Goal: Information Seeking & Learning: Learn about a topic

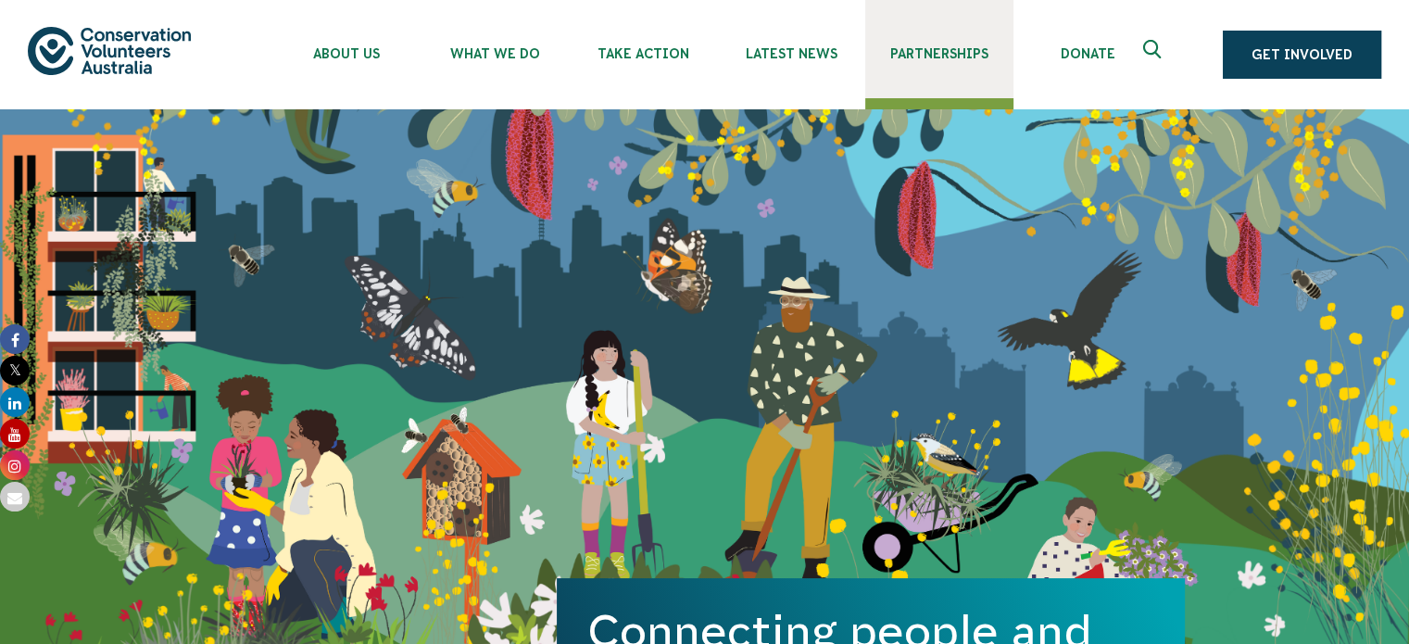
click at [938, 54] on span "Partnerships" at bounding box center [939, 53] width 148 height 15
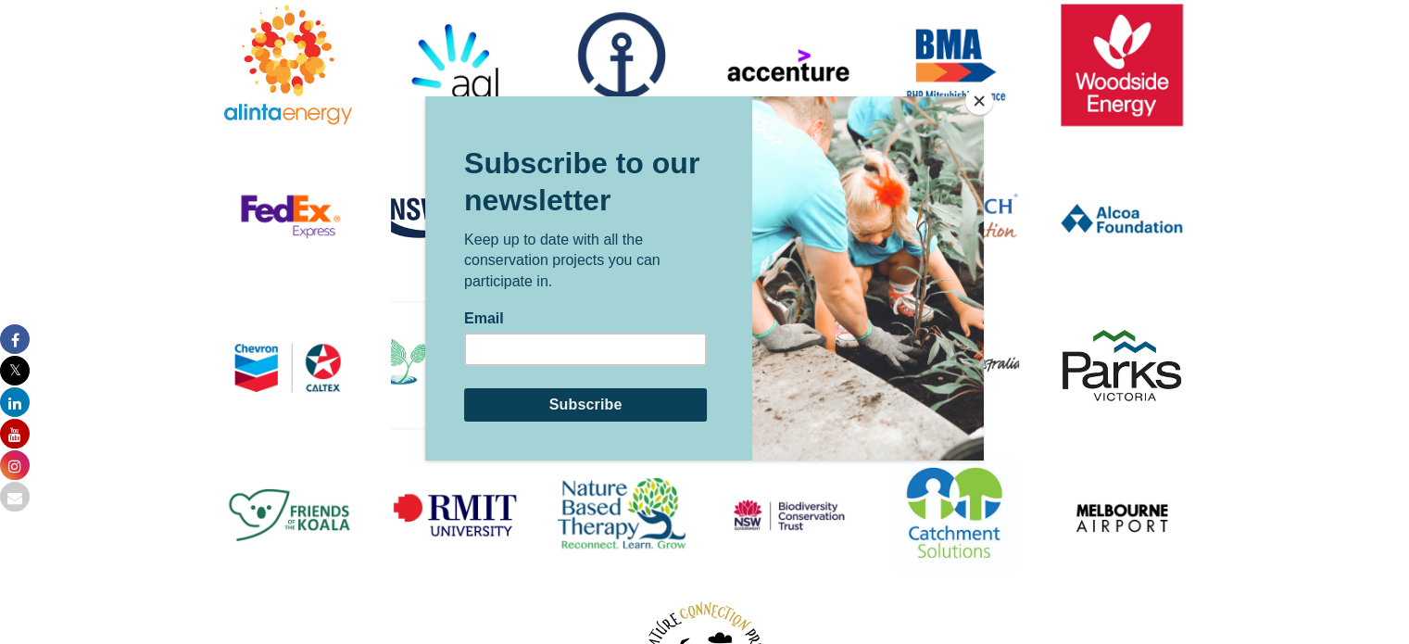
scroll to position [2274, 0]
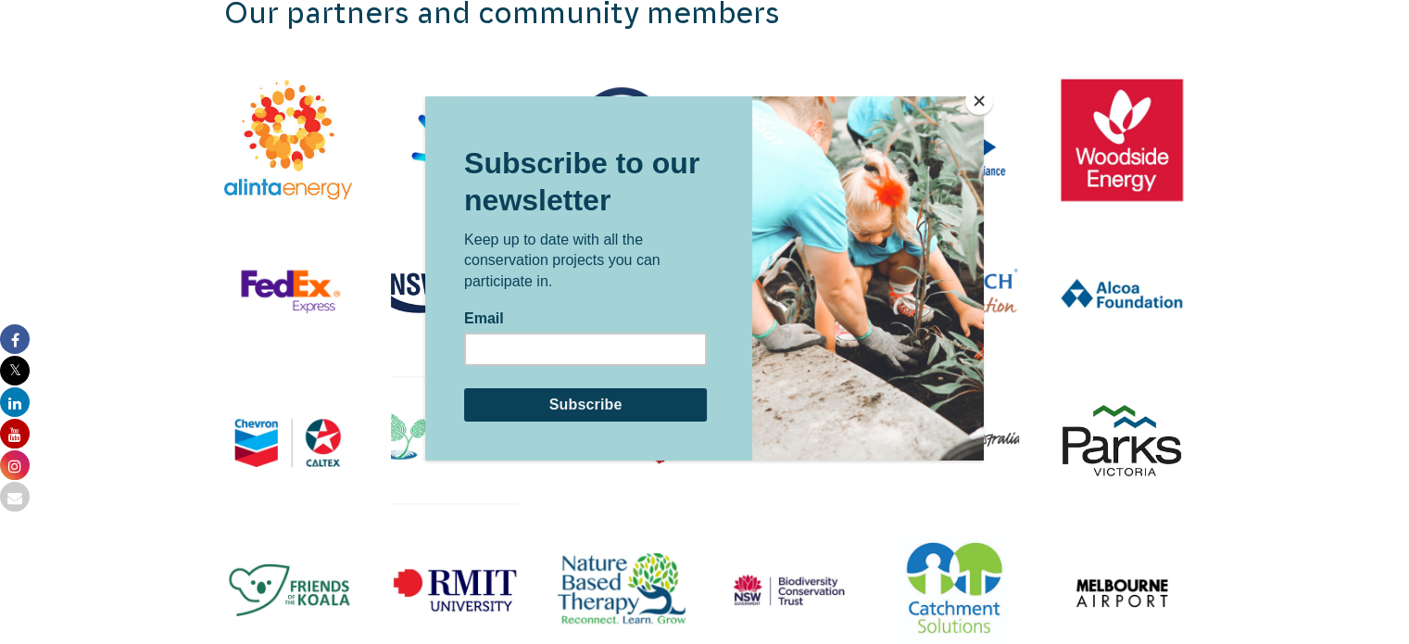
click at [976, 111] on button "Close" at bounding box center [979, 101] width 28 height 28
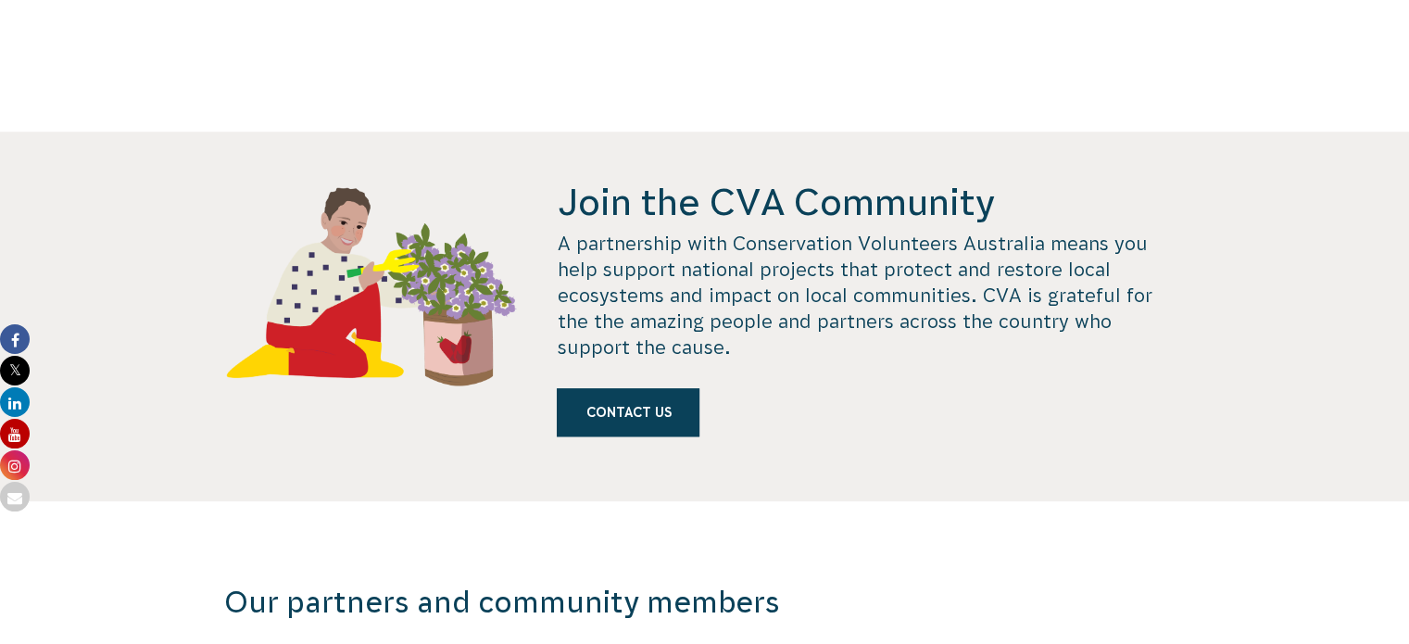
scroll to position [0, 0]
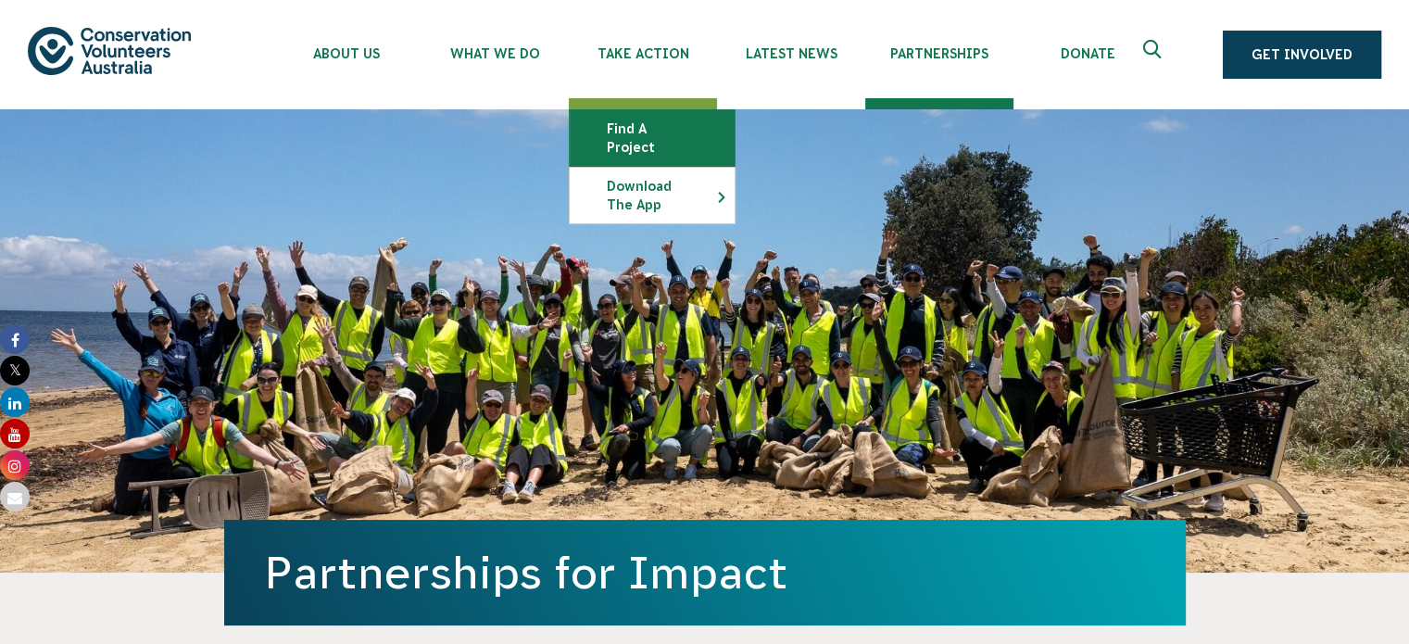
click at [637, 129] on link "Find a project" at bounding box center [652, 138] width 165 height 56
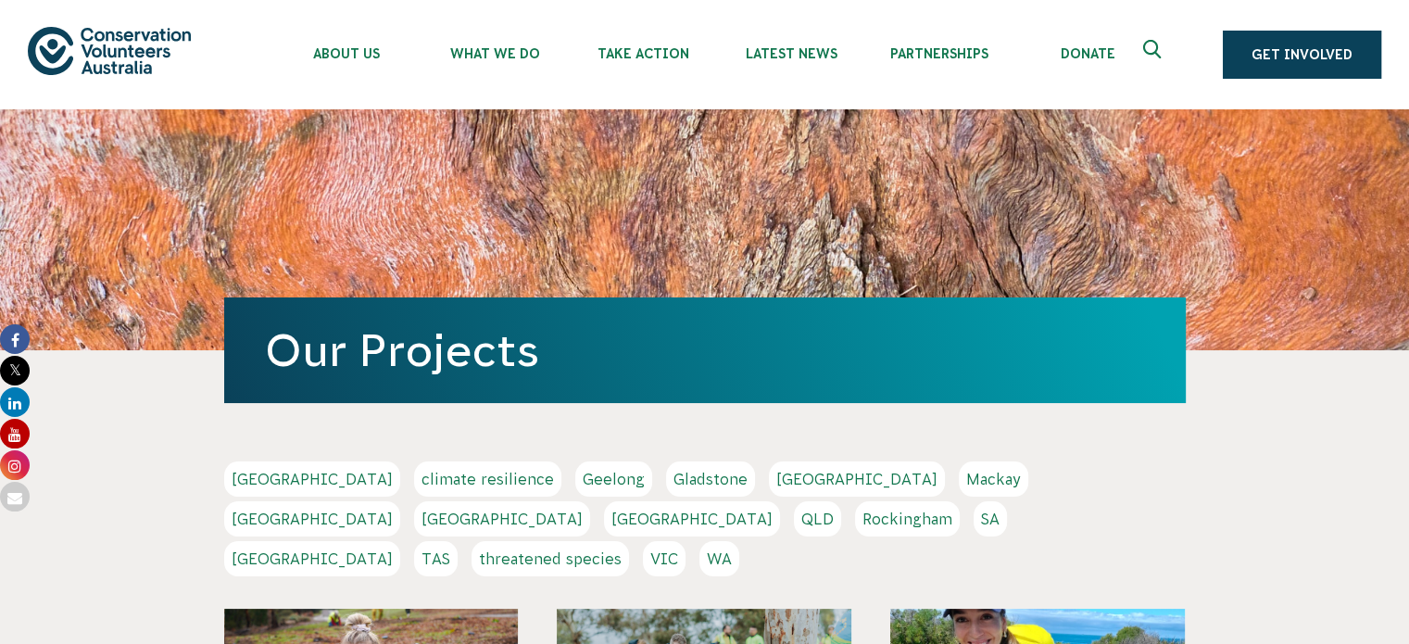
click at [1160, 51] on icon "Expand search box" at bounding box center [1154, 54] width 23 height 28
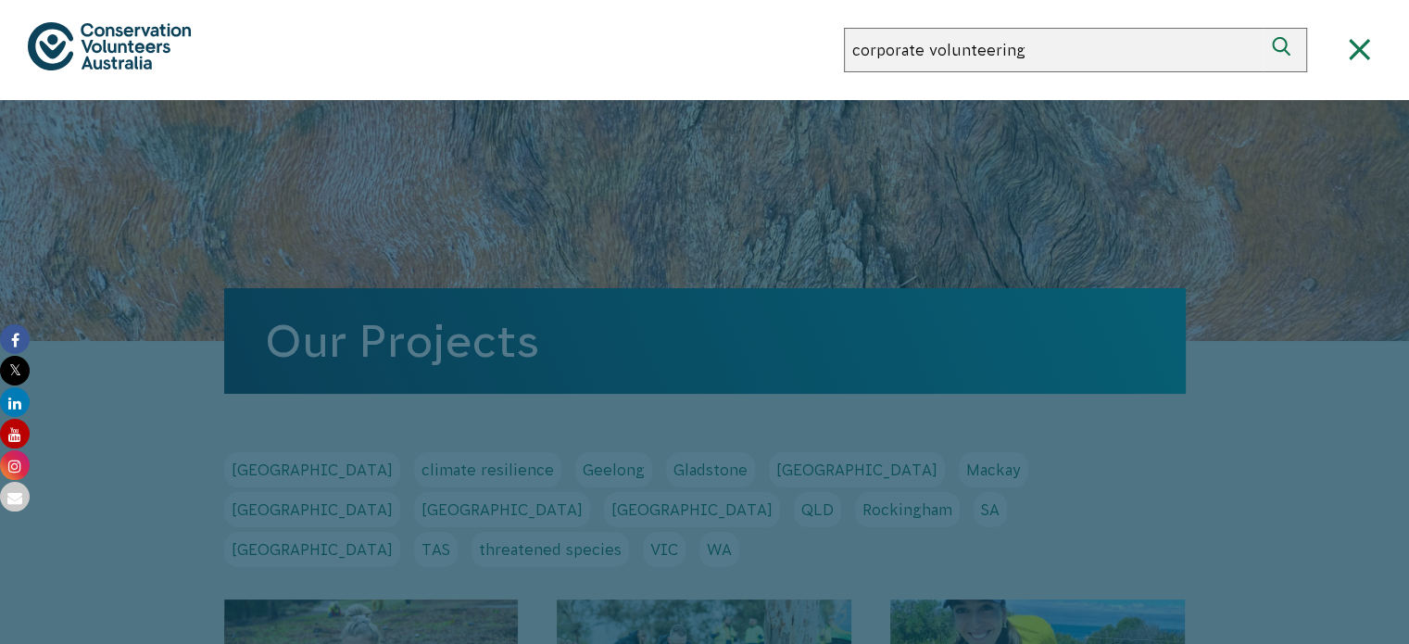
type input "corporate volunteering"
click at [1263, 28] on button "Search" at bounding box center [1285, 50] width 44 height 44
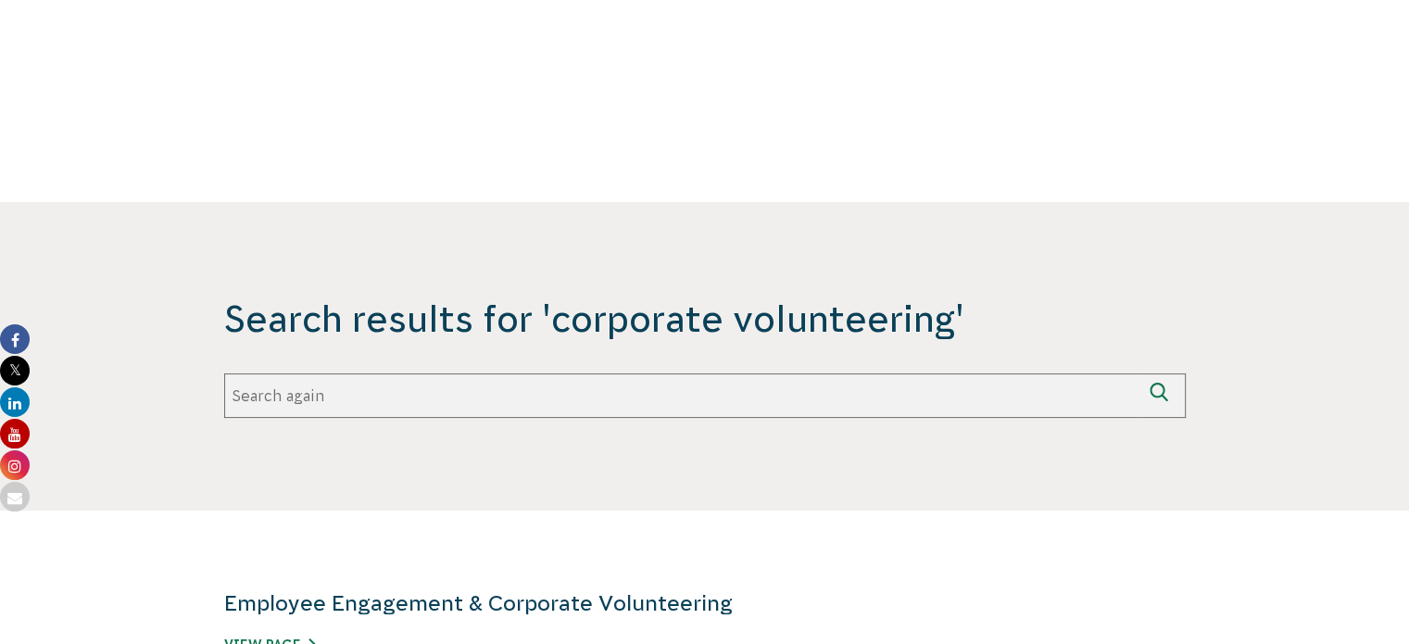
scroll to position [563, 0]
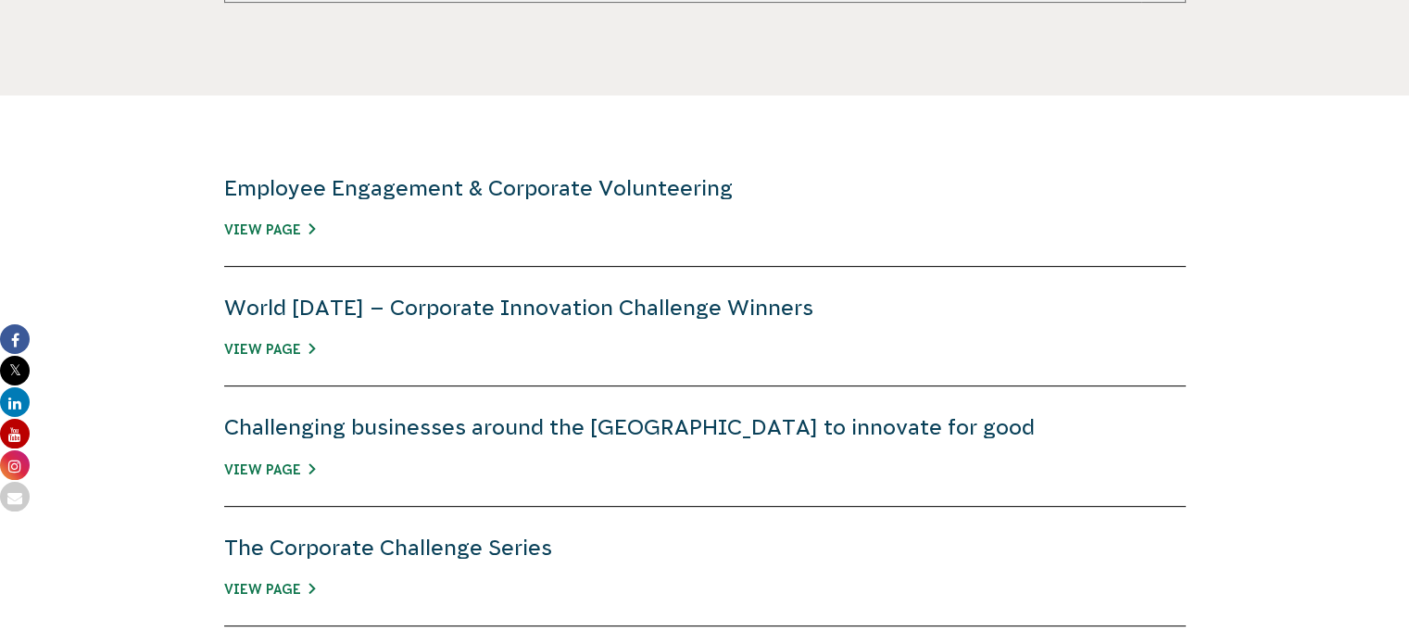
click at [547, 173] on h4 "Employee Engagement & Corporate Volunteering" at bounding box center [705, 188] width 962 height 30
click at [553, 186] on link "Employee Engagement & Corporate Volunteering" at bounding box center [478, 188] width 509 height 24
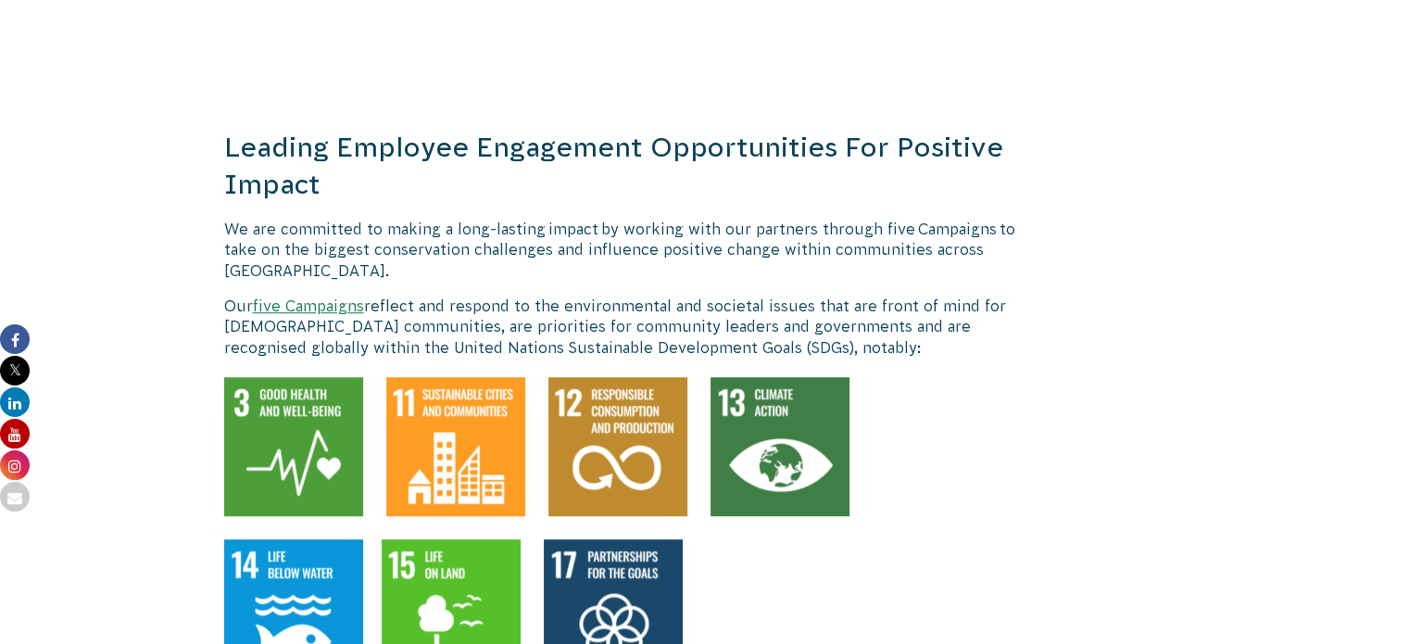
scroll to position [1335, 0]
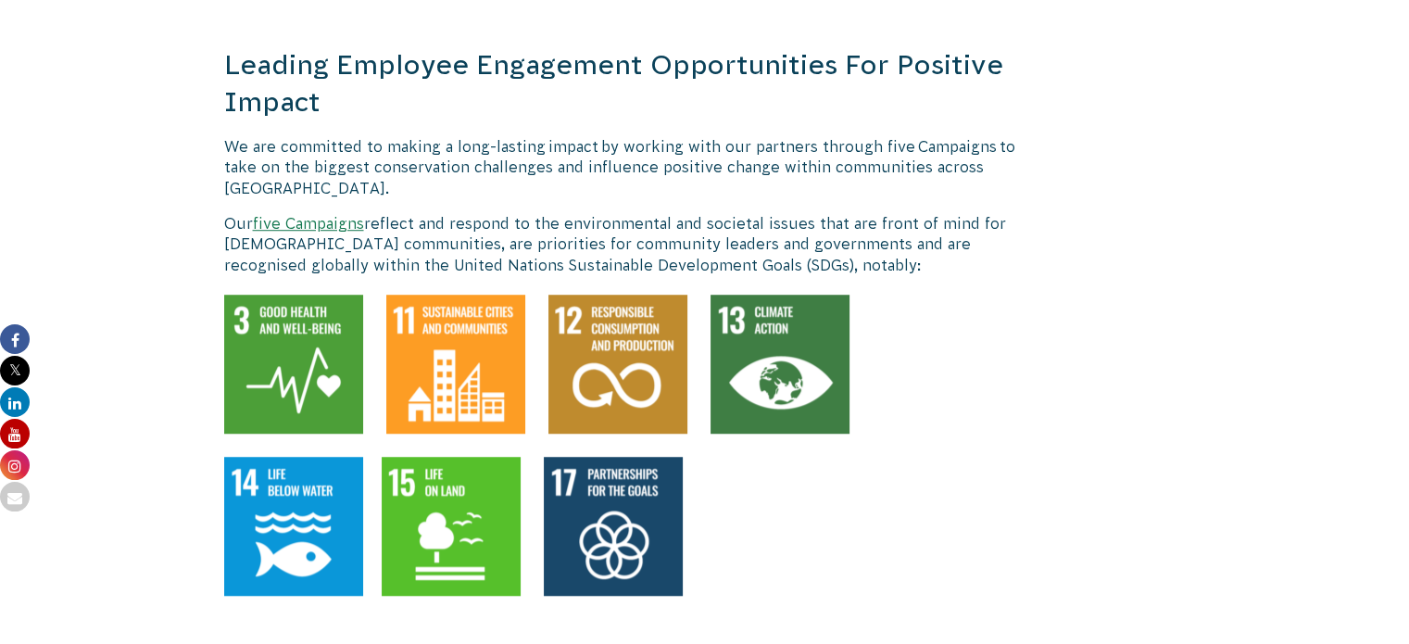
click at [309, 295] on img at bounding box center [293, 364] width 139 height 139
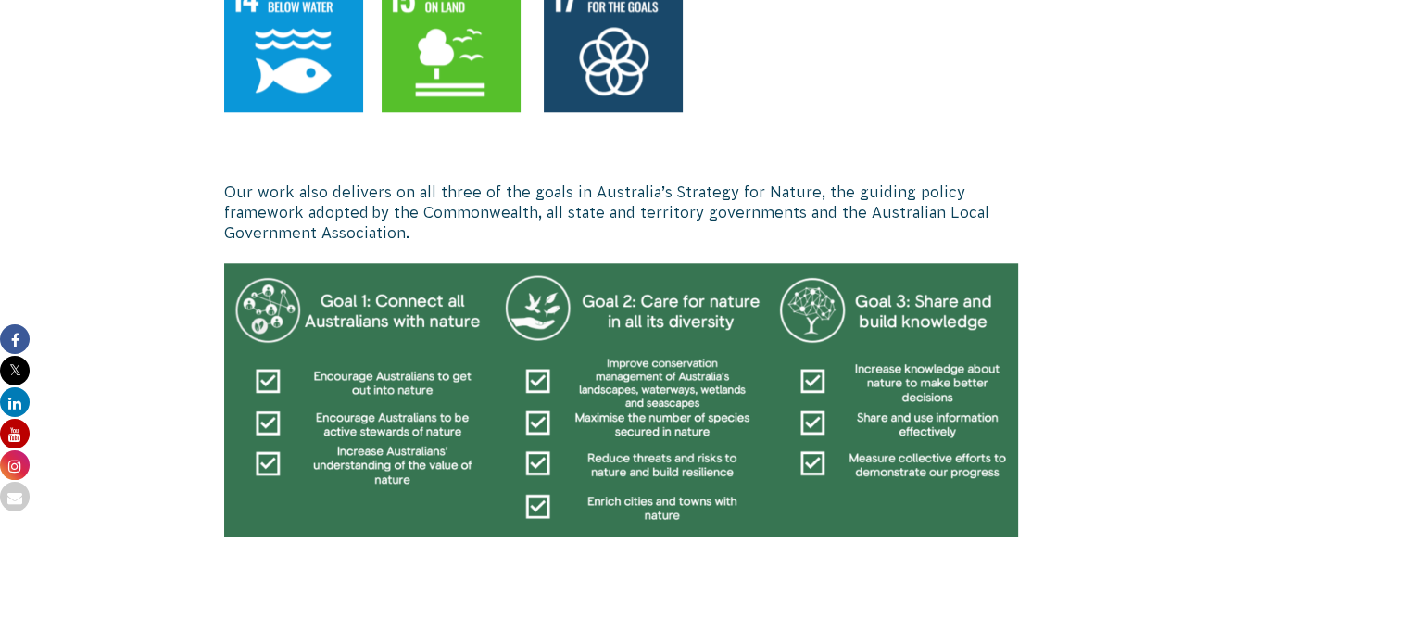
scroll to position [1855, 0]
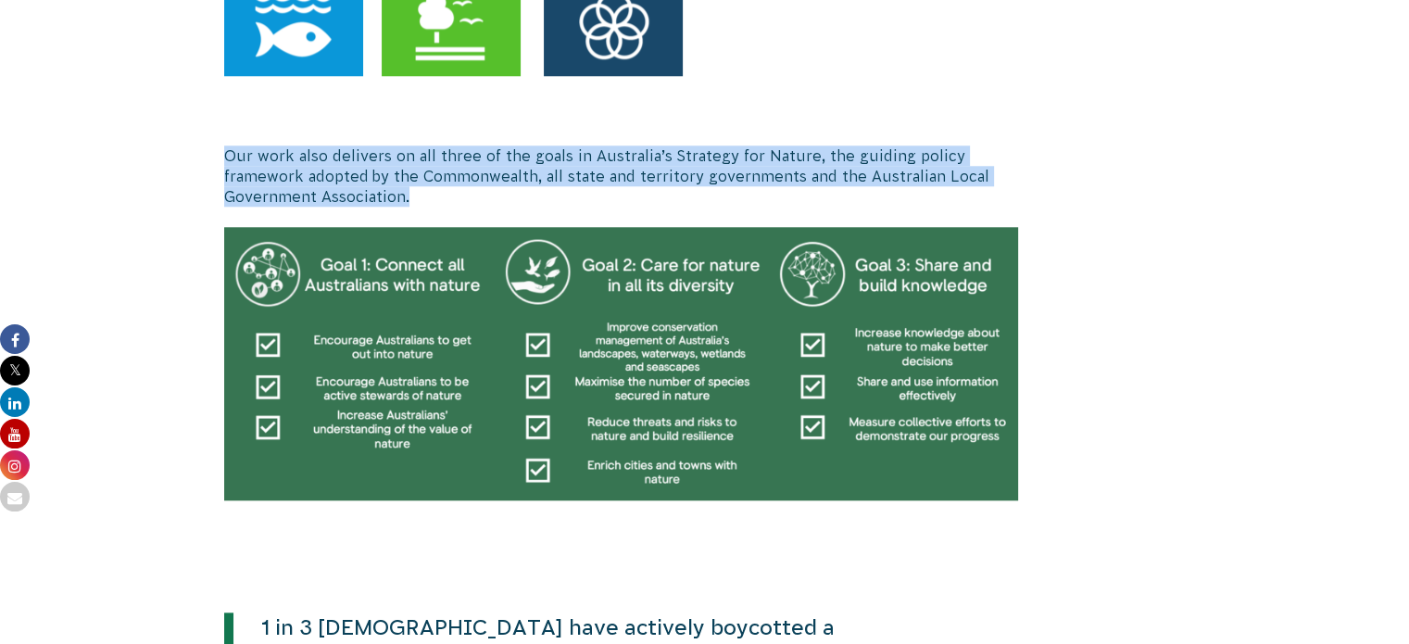
drag, startPoint x: 217, startPoint y: 139, endPoint x: 697, endPoint y: 188, distance: 482.4
click at [697, 188] on p "Our work also delivers on all three of the goals in Australia’s Strategy for Na…" at bounding box center [621, 176] width 795 height 62
drag, startPoint x: 214, startPoint y: 122, endPoint x: 692, endPoint y: 199, distance: 484.2
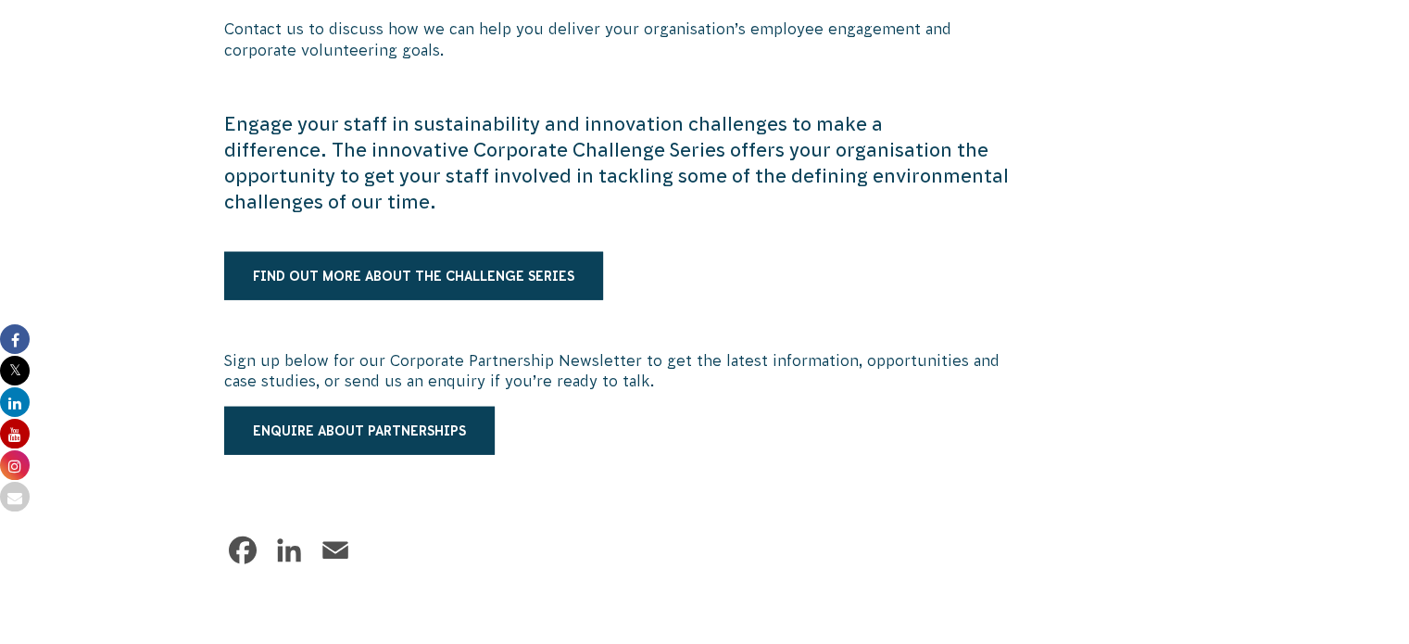
scroll to position [4801, 0]
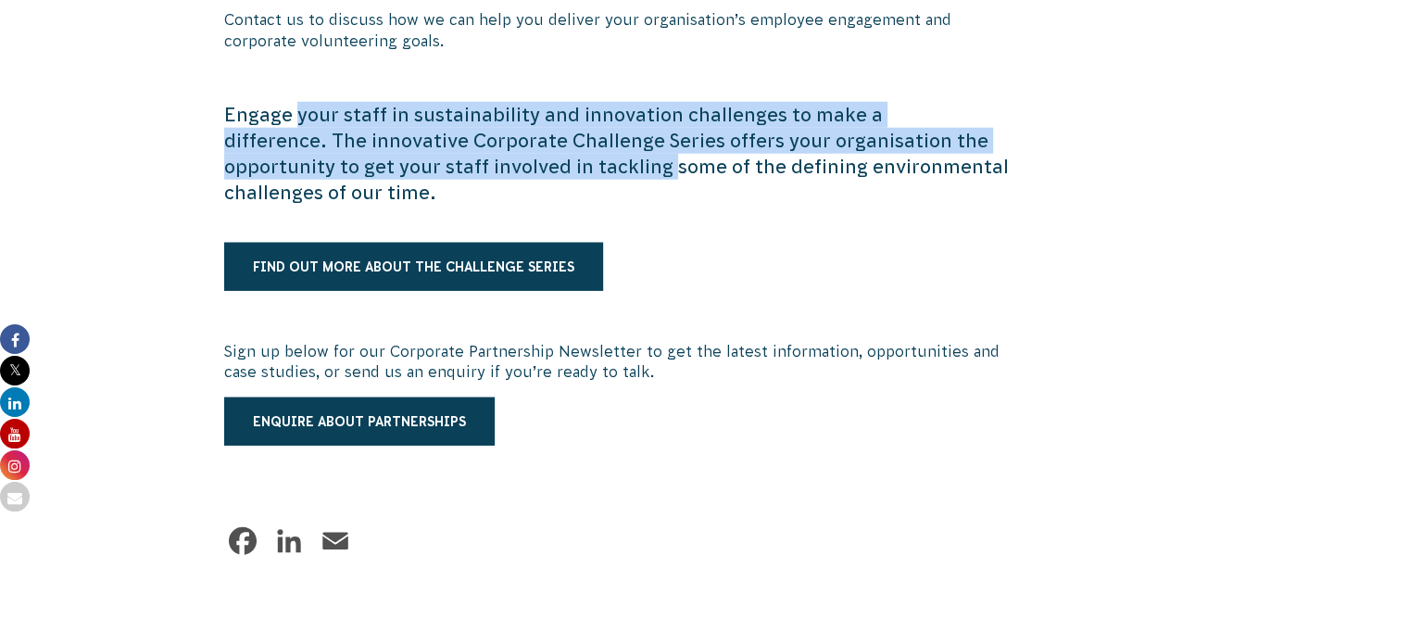
drag, startPoint x: 296, startPoint y: 89, endPoint x: 497, endPoint y: 129, distance: 204.0
click at [497, 129] on p "Engage your staff in sustainability and innovation challenges to make a differe…" at bounding box center [621, 154] width 795 height 104
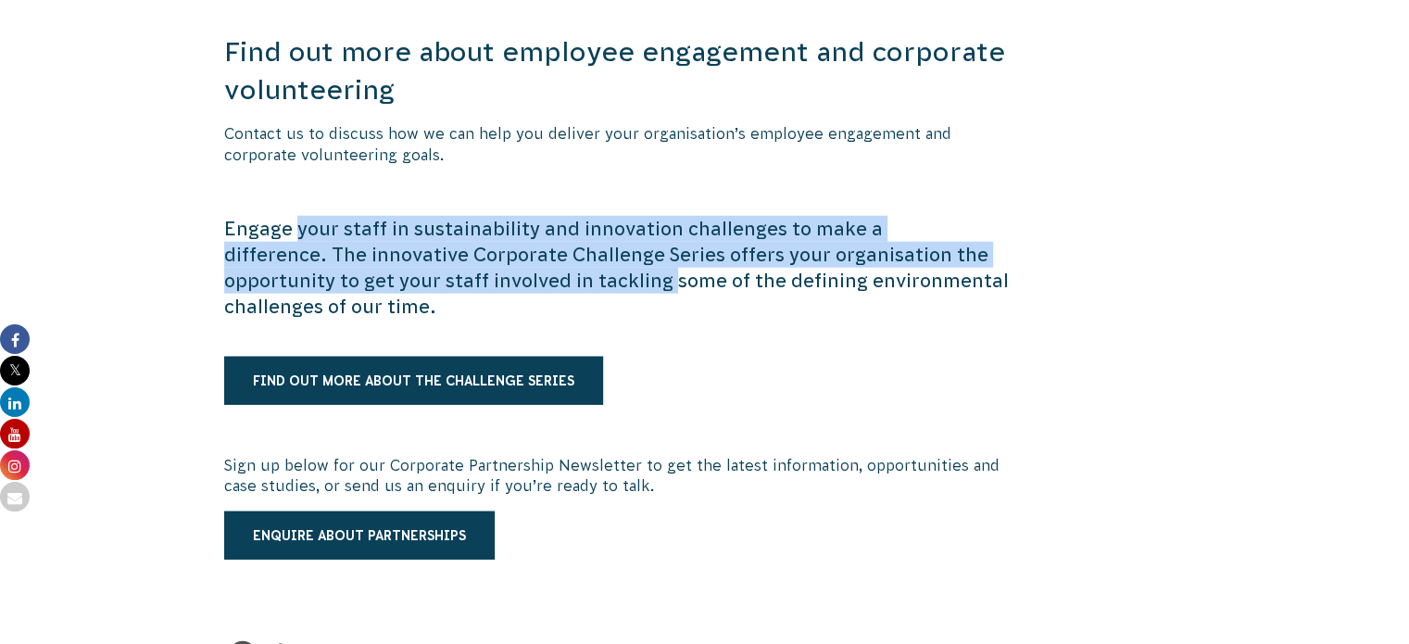
scroll to position [4605, 0]
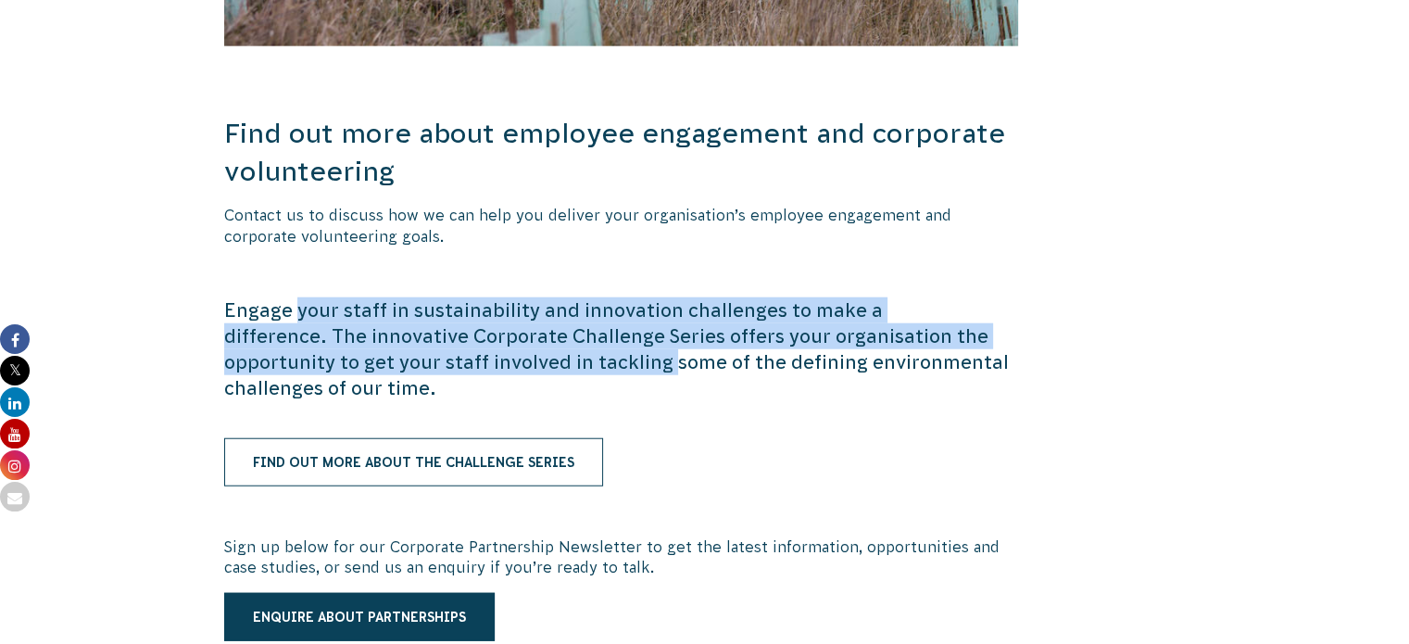
click at [520, 442] on link "FIND OUT MORE ABOUT THE CHALLENGE SERIES" at bounding box center [413, 462] width 379 height 48
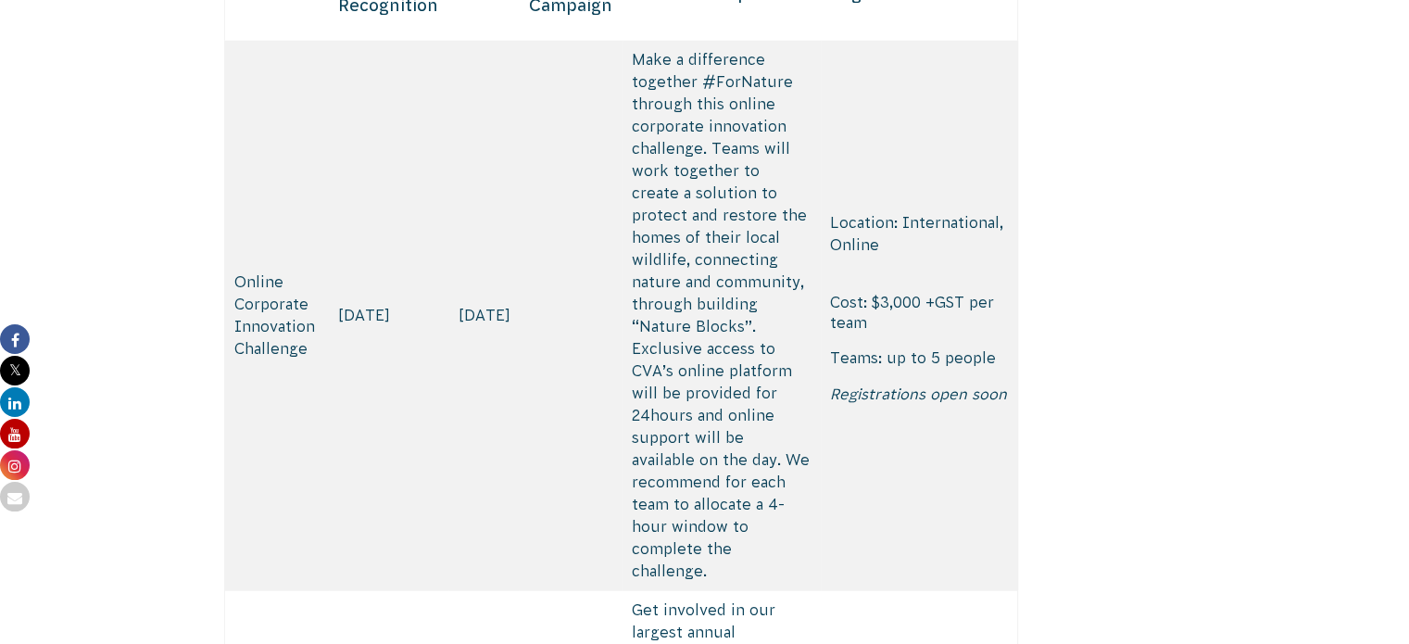
scroll to position [4612, 0]
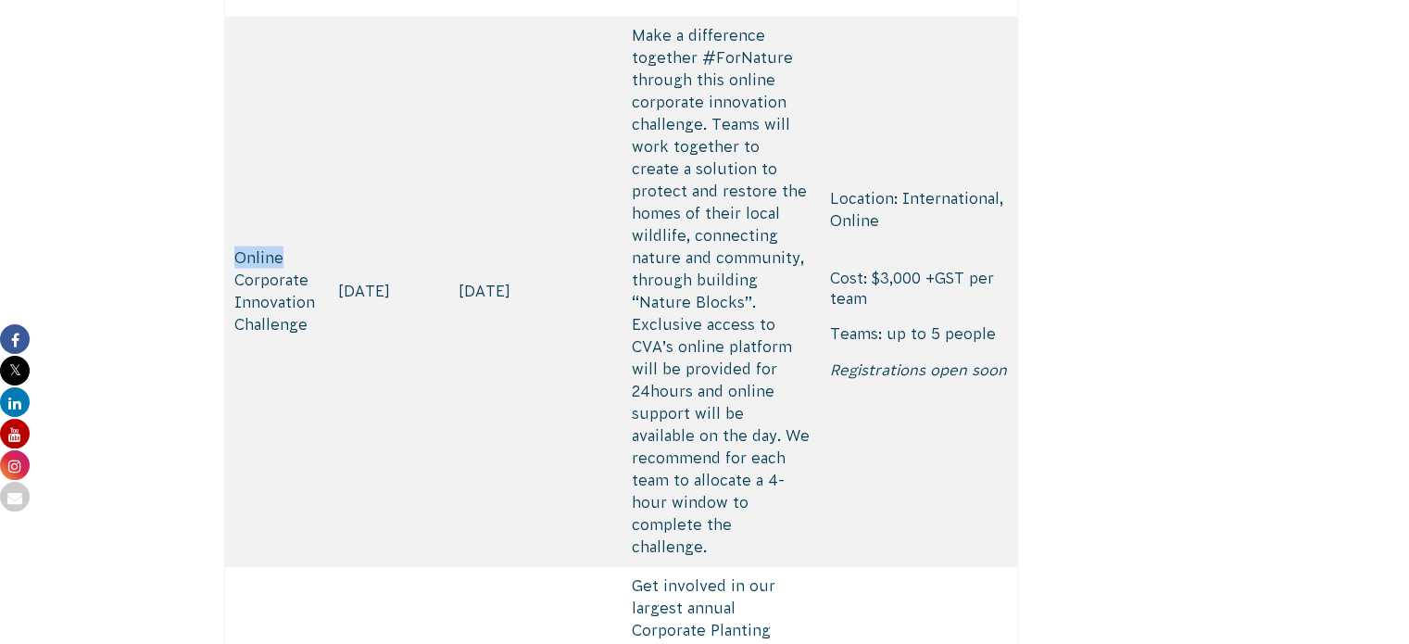
drag, startPoint x: 304, startPoint y: 229, endPoint x: 1086, endPoint y: 333, distance: 788.7
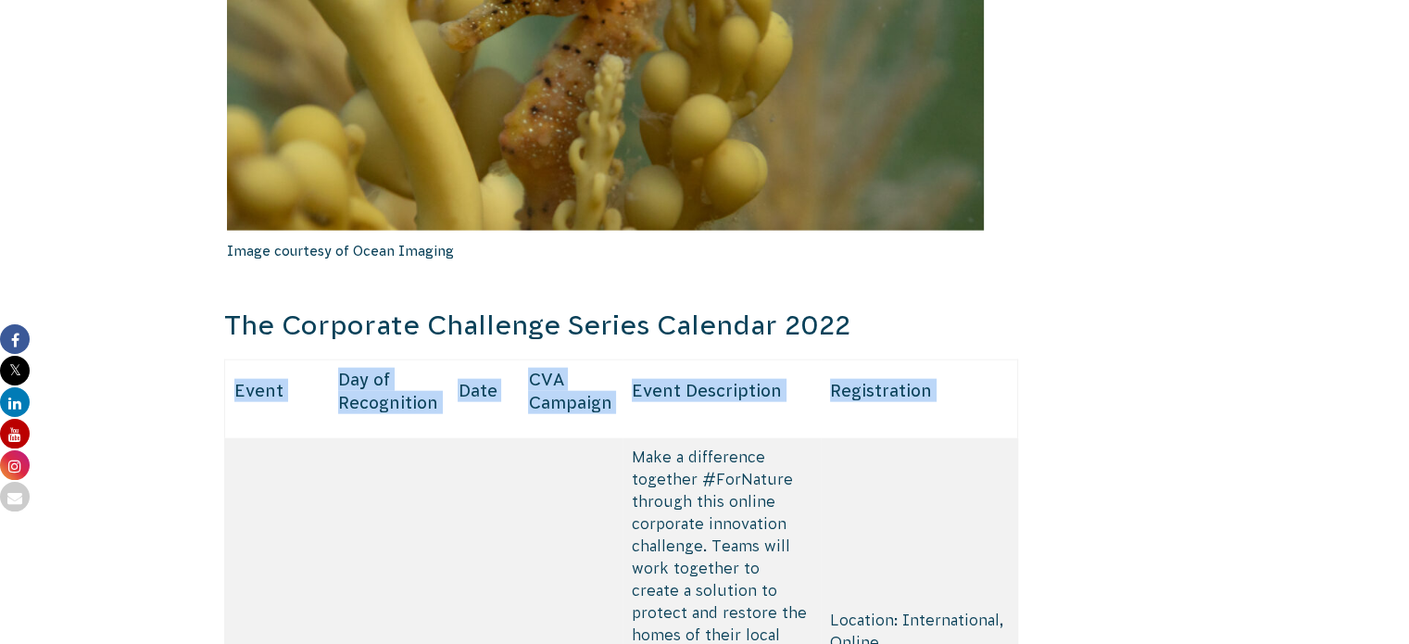
scroll to position [4165, 0]
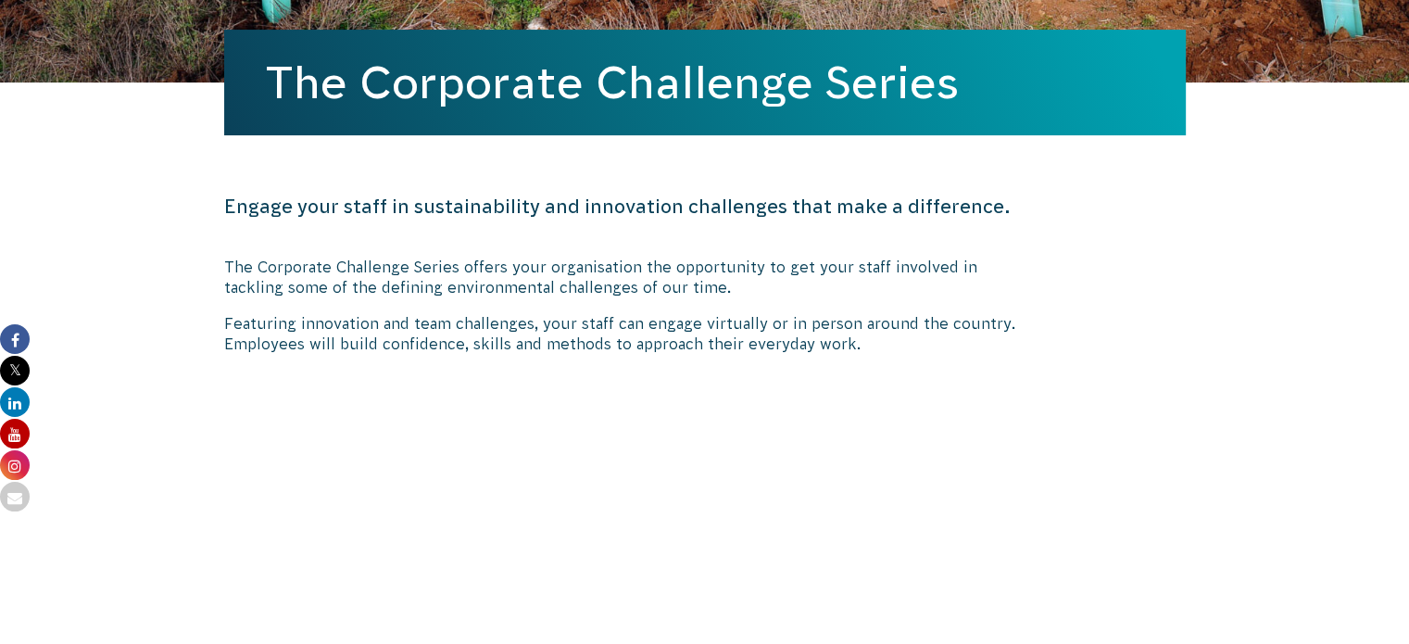
scroll to position [0, 0]
